Goal: Information Seeking & Learning: Learn about a topic

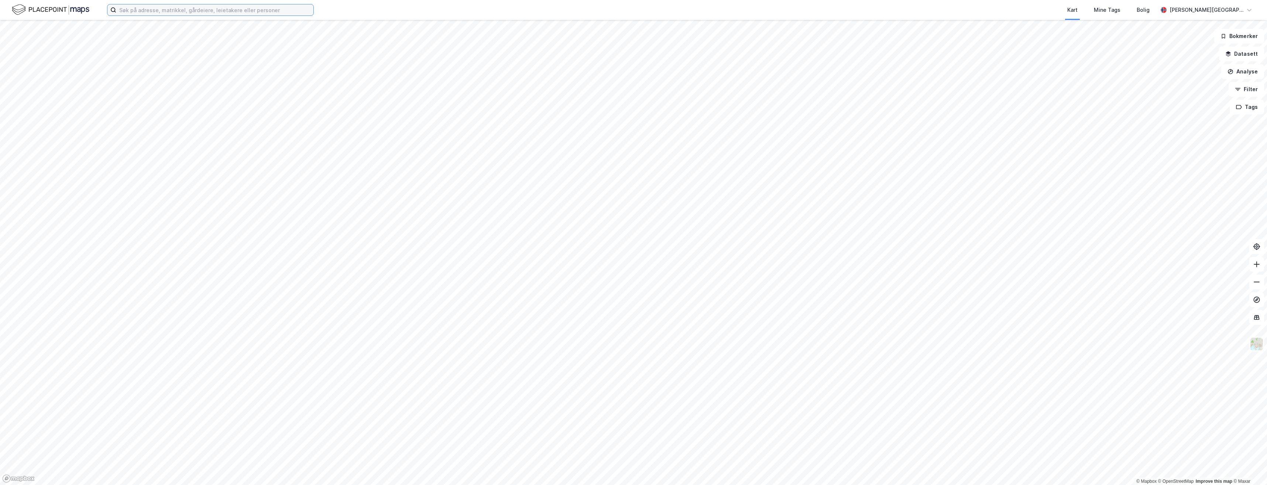
click at [178, 5] on input at bounding box center [214, 9] width 197 height 11
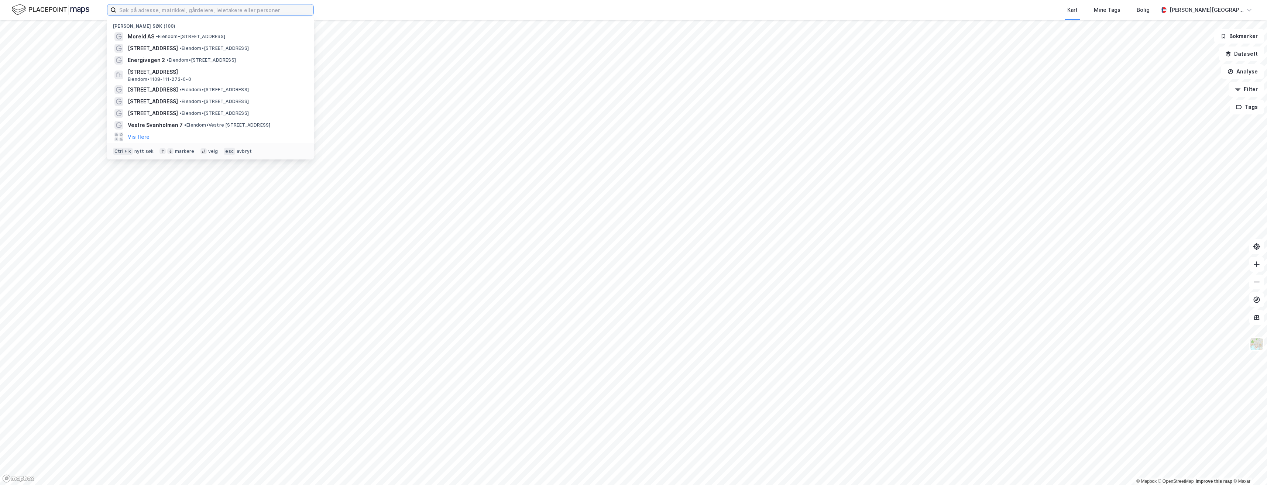
click at [179, 9] on input at bounding box center [214, 9] width 197 height 11
click at [187, 10] on input at bounding box center [214, 9] width 197 height 11
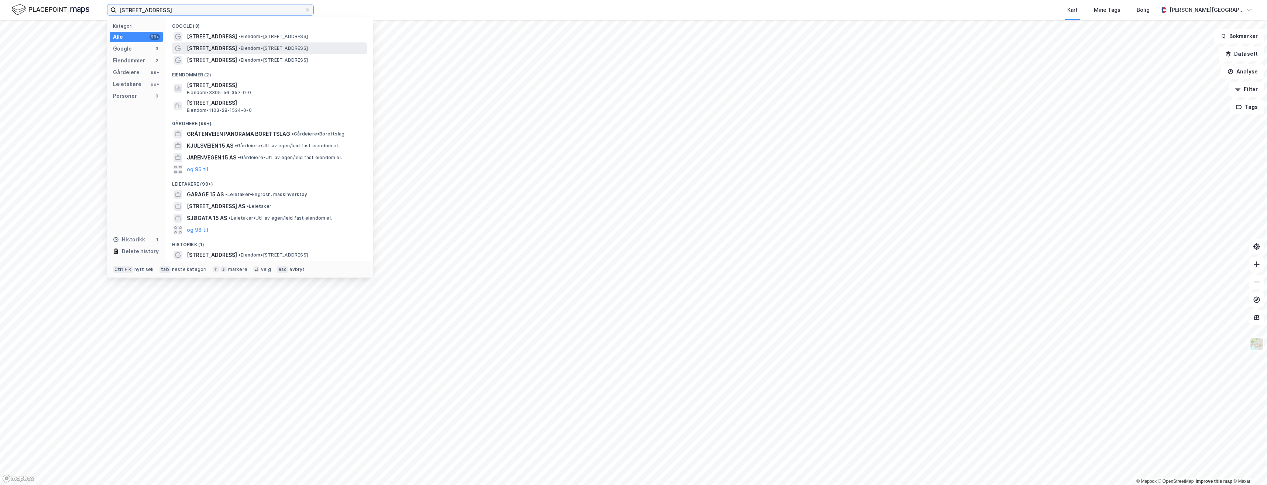
type input "[STREET_ADDRESS]"
click at [268, 49] on span "• Eiendom • [STREET_ADDRESS]" at bounding box center [272, 48] width 69 height 6
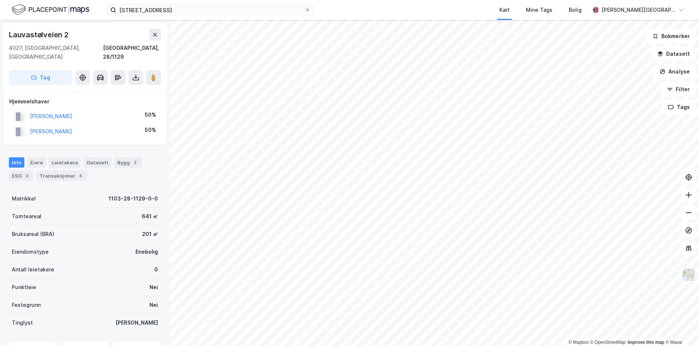
click at [0, 75] on div "[STREET_ADDRESS], [GEOGRAPHIC_DATA] [GEOGRAPHIC_DATA], 28/1129 Tag Hjemmelshave…" at bounding box center [85, 183] width 170 height 326
